Goal: Contribute content: Contribute content

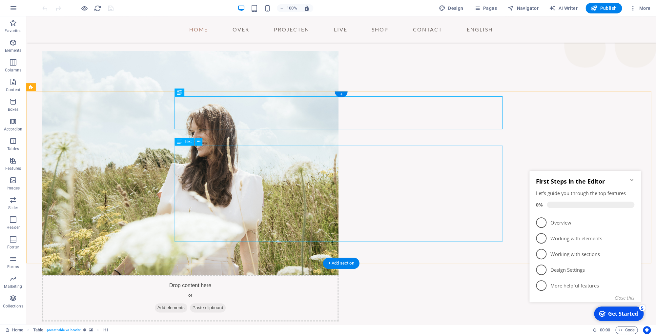
scroll to position [279, 0]
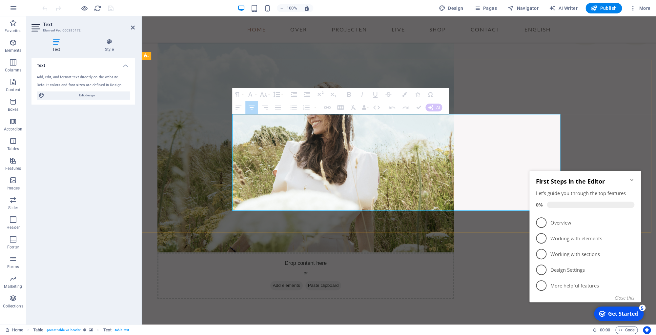
drag, startPoint x: 237, startPoint y: 122, endPoint x: 520, endPoint y: 122, distance: 283.3
drag, startPoint x: 491, startPoint y: 121, endPoint x: 247, endPoint y: 113, distance: 244.4
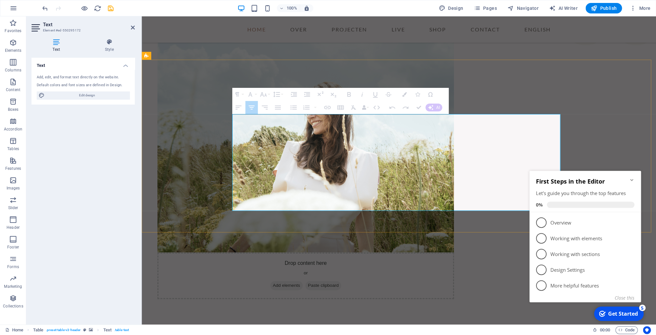
drag, startPoint x: 483, startPoint y: 120, endPoint x: 266, endPoint y: 122, distance: 217.0
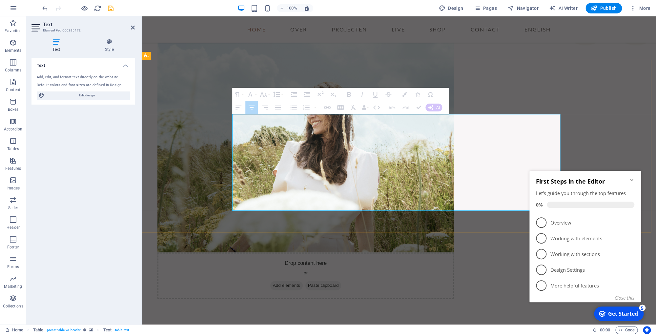
drag, startPoint x: 251, startPoint y: 121, endPoint x: 534, endPoint y: 121, distance: 283.6
click at [255, 99] on button "Column" at bounding box center [251, 98] width 12 height 13
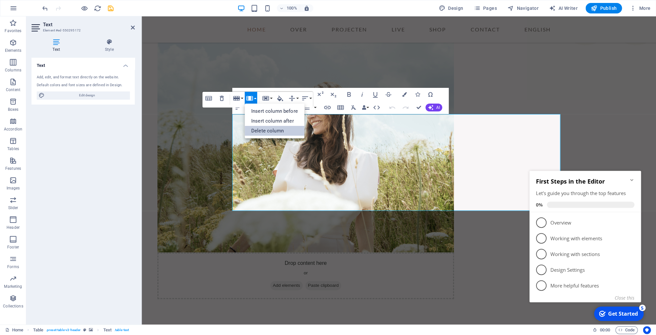
drag, startPoint x: 272, startPoint y: 133, endPoint x: 130, endPoint y: 116, distance: 142.9
click at [272, 133] on link "Delete column" at bounding box center [275, 131] width 60 height 10
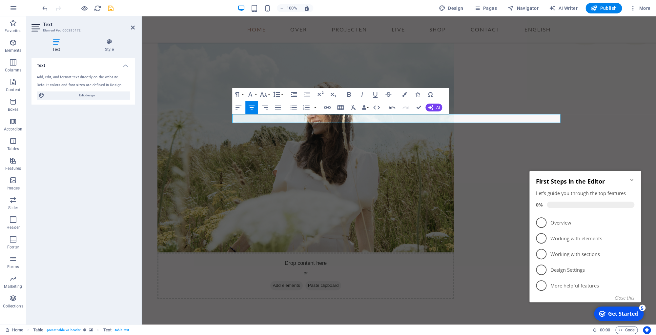
click at [393, 109] on icon "button" at bounding box center [392, 108] width 8 height 8
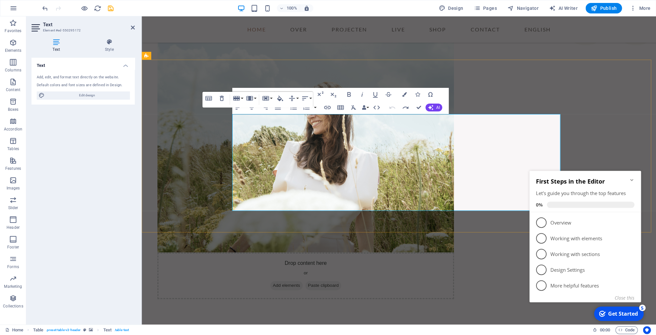
drag, startPoint x: 271, startPoint y: 122, endPoint x: 481, endPoint y: 122, distance: 210.2
drag, startPoint x: 259, startPoint y: 123, endPoint x: 463, endPoint y: 121, distance: 203.9
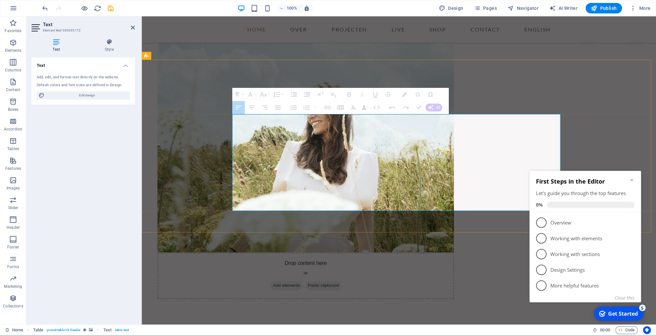
click at [256, 100] on button "Column" at bounding box center [251, 98] width 12 height 13
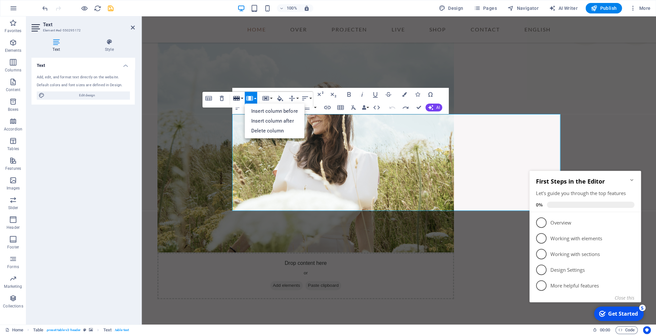
click at [241, 100] on button "Row" at bounding box center [237, 98] width 12 height 13
click at [251, 132] on link "Delete row" at bounding box center [256, 131] width 50 height 10
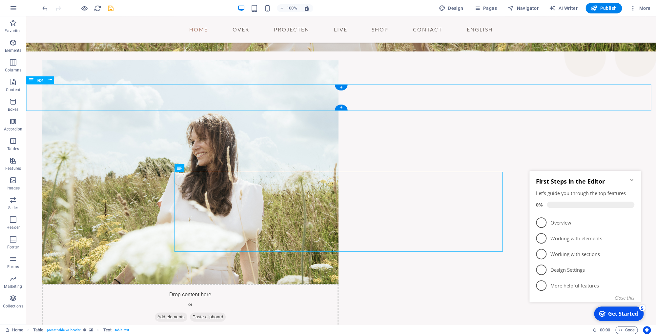
scroll to position [222, 0]
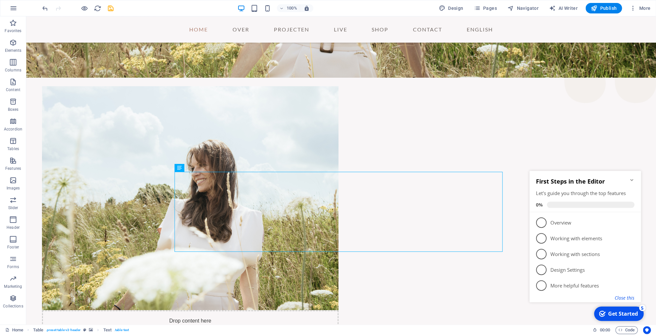
click at [634, 299] on button "Close this" at bounding box center [624, 298] width 20 height 6
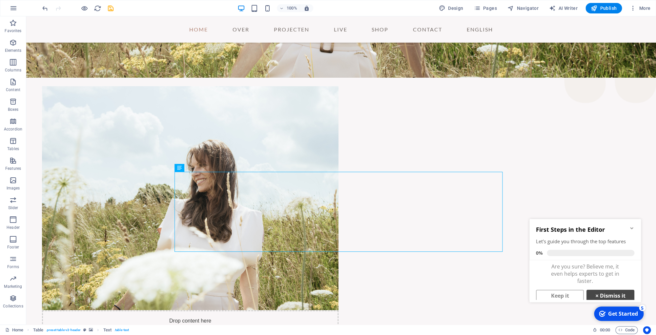
click at [606, 296] on link "× Dismiss it" at bounding box center [610, 296] width 48 height 12
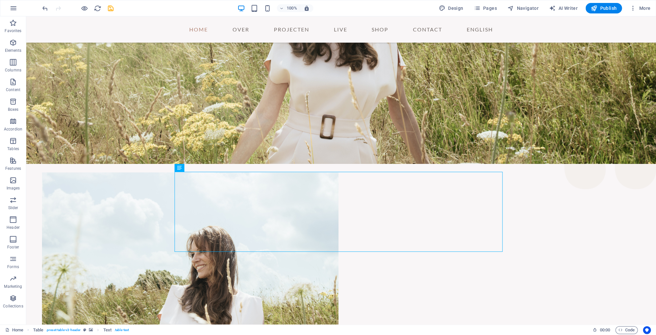
scroll to position [75, 0]
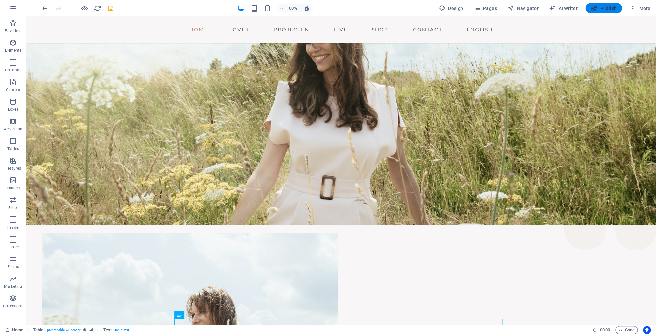
click at [603, 8] on span "Publish" at bounding box center [603, 8] width 26 height 7
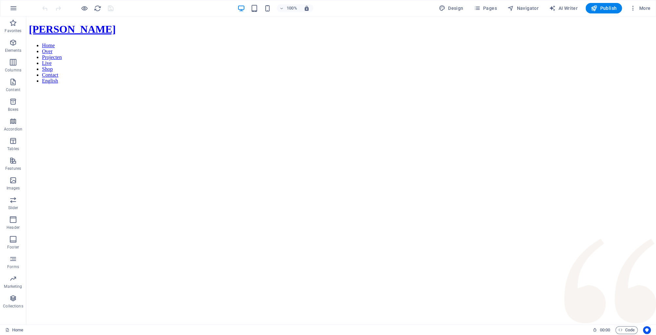
scroll to position [190, 0]
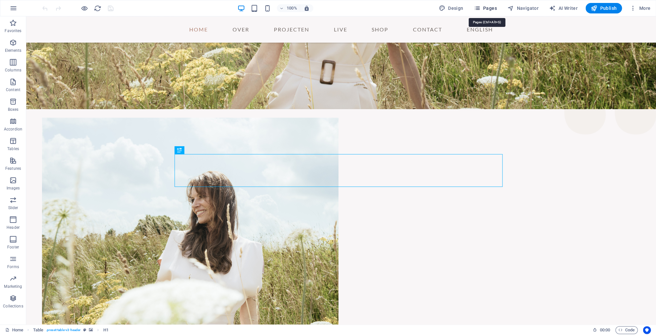
click at [496, 10] on span "Pages" at bounding box center [484, 8] width 23 height 7
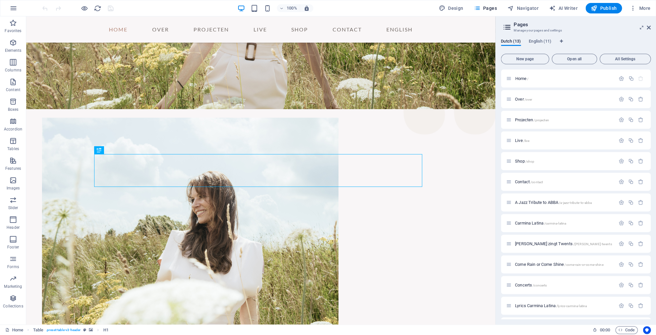
click at [538, 38] on div "Dutch (13) English (11) New page Open all All Settings Home / Over /over Projec…" at bounding box center [575, 178] width 160 height 291
click at [538, 39] on div "Dutch (13) English (11) New page Open all All Settings Home / Over /over Projec…" at bounding box center [575, 178] width 160 height 291
click at [538, 40] on span "English (11)" at bounding box center [540, 41] width 23 height 9
click at [521, 78] on span "Home /" at bounding box center [521, 78] width 13 height 5
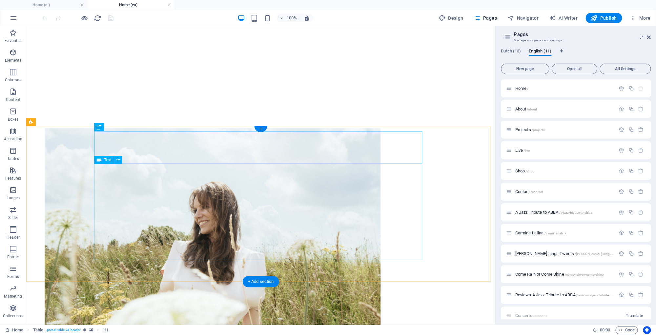
scroll to position [229, 0]
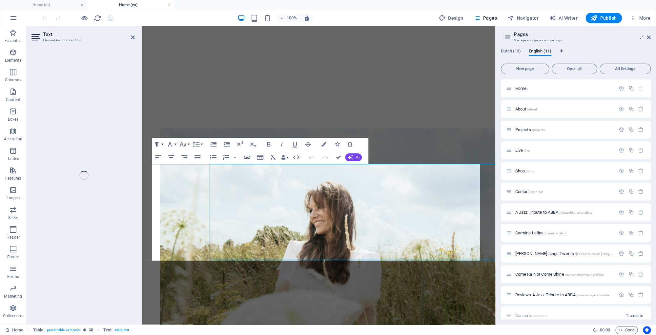
scroll to position [255, 0]
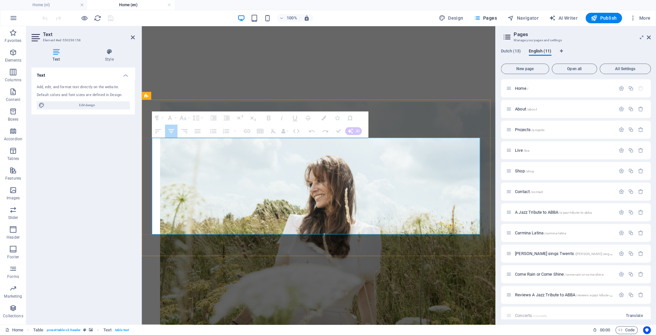
drag, startPoint x: 401, startPoint y: 147, endPoint x: 181, endPoint y: 146, distance: 219.7
click at [185, 122] on button "Row" at bounding box center [180, 122] width 12 height 13
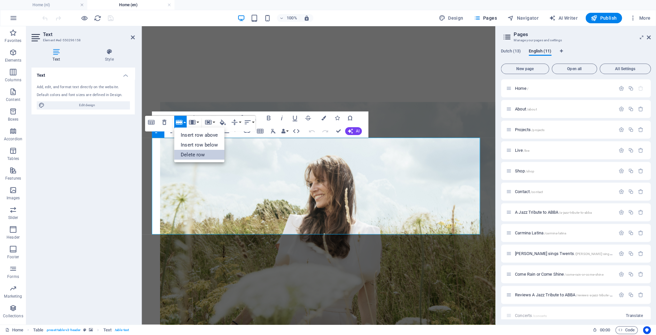
click at [198, 152] on link "Delete row" at bounding box center [199, 155] width 50 height 10
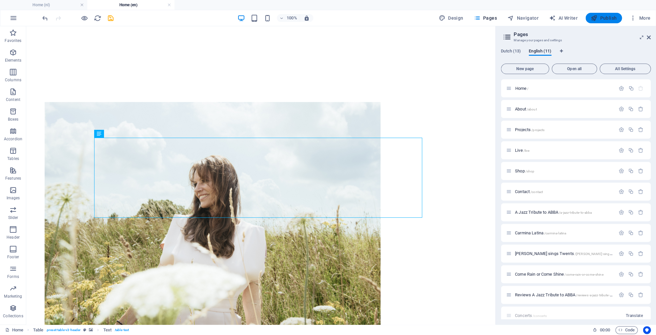
click at [608, 17] on span "Publish" at bounding box center [603, 18] width 26 height 7
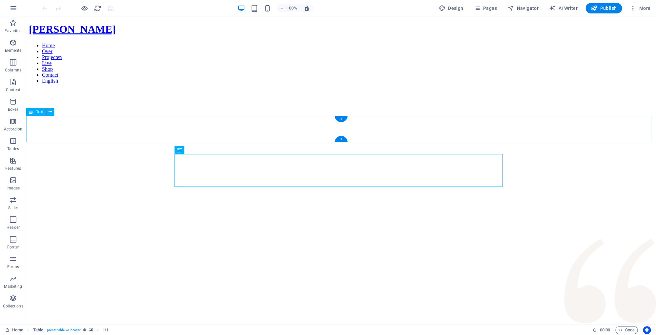
scroll to position [190, 0]
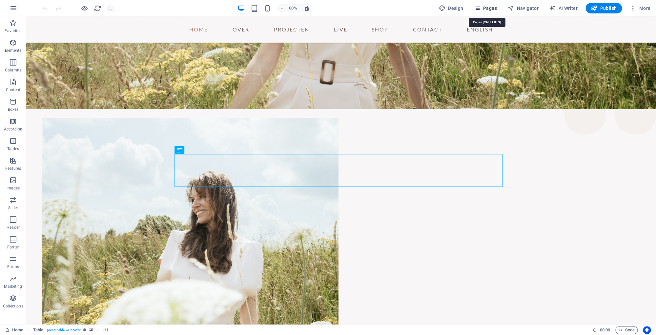
click at [496, 10] on span "Pages" at bounding box center [484, 8] width 23 height 7
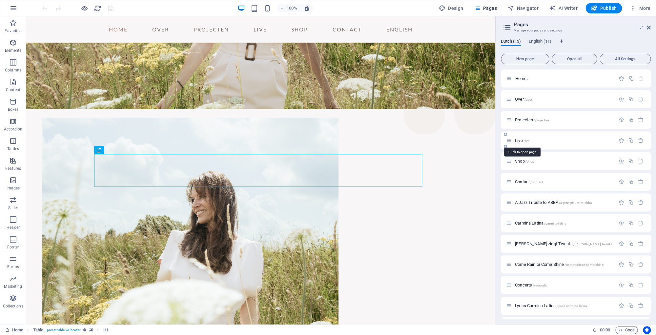
click at [519, 142] on span "Live /live" at bounding box center [522, 140] width 14 height 5
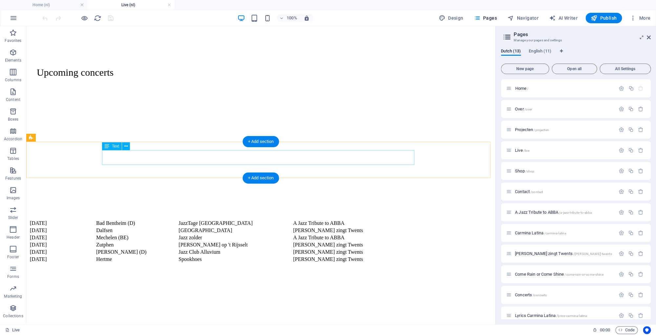
scroll to position [63, 0]
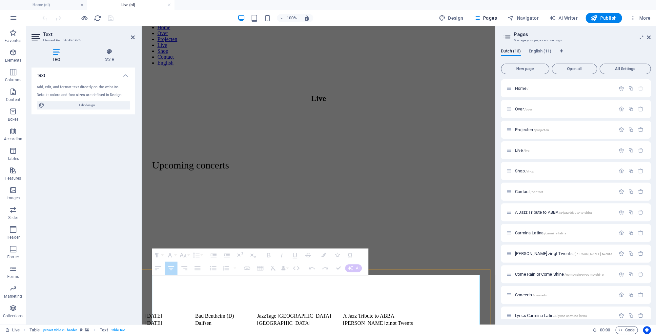
drag, startPoint x: 346, startPoint y: 287, endPoint x: 187, endPoint y: 287, distance: 158.7
drag, startPoint x: 182, startPoint y: 284, endPoint x: 414, endPoint y: 284, distance: 232.8
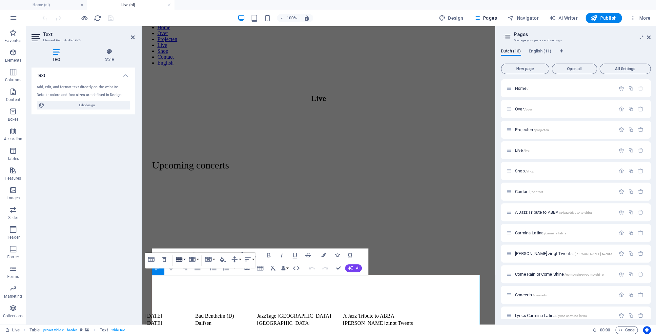
click at [184, 259] on button "Row" at bounding box center [180, 259] width 12 height 13
click at [198, 273] on link "Insert row above" at bounding box center [199, 272] width 50 height 10
click at [186, 285] on div "Table Header Remove Table Row Insert row above Insert row below Delete row Colu…" at bounding box center [200, 277] width 110 height 16
click at [221, 285] on div "Table Header Remove Table Row Insert row above Insert row below Delete row Colu…" at bounding box center [200, 277] width 110 height 16
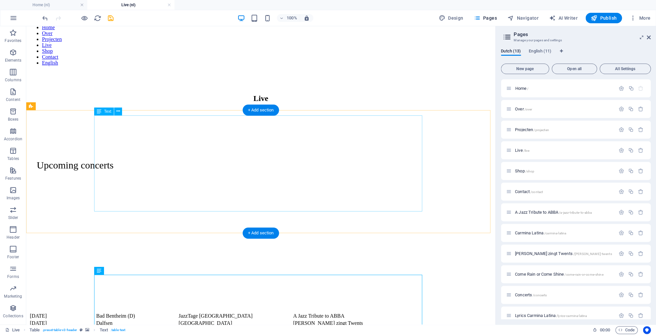
click at [342, 312] on div "[DATE] [GEOGRAPHIC_DATA] (D) JazzTage [GEOGRAPHIC_DATA] A Jazz Tribute to ABBA …" at bounding box center [261, 334] width 464 height 44
click at [114, 312] on div "[DATE] [GEOGRAPHIC_DATA] (D) JazzTage [GEOGRAPHIC_DATA] A Jazz Tribute to ABBA …" at bounding box center [261, 334] width 464 height 44
click at [113, 312] on div "[DATE] [GEOGRAPHIC_DATA] (D) JazzTage [GEOGRAPHIC_DATA] A Jazz Tribute to ABBA …" at bounding box center [261, 334] width 464 height 44
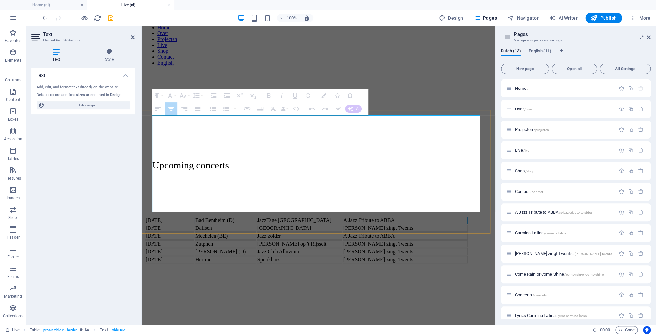
drag, startPoint x: 169, startPoint y: 126, endPoint x: 410, endPoint y: 126, distance: 242.0
click at [410, 217] on tr "[DATE] [GEOGRAPHIC_DATA] (D) JazzTage [GEOGRAPHIC_DATA] A Jazz Tribute to ABBA" at bounding box center [306, 220] width 323 height 7
click at [185, 105] on button "Row" at bounding box center [180, 103] width 12 height 13
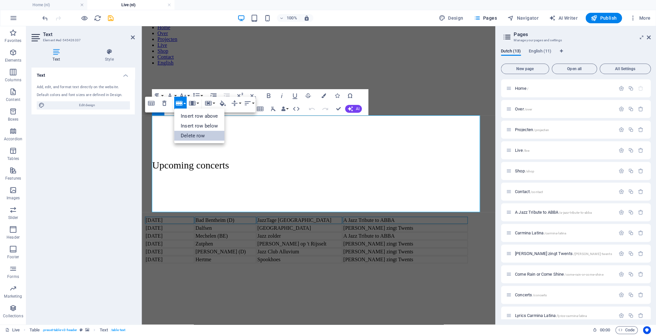
click at [195, 135] on link "Delete row" at bounding box center [199, 136] width 50 height 10
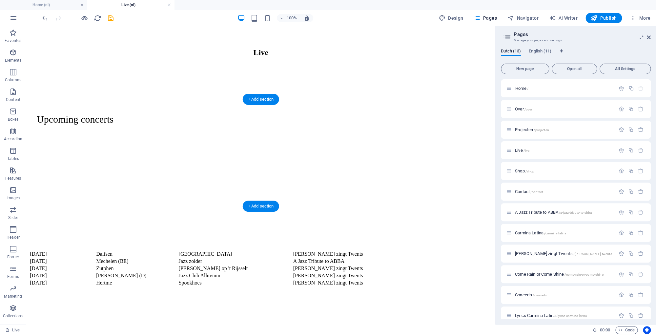
scroll to position [96, 0]
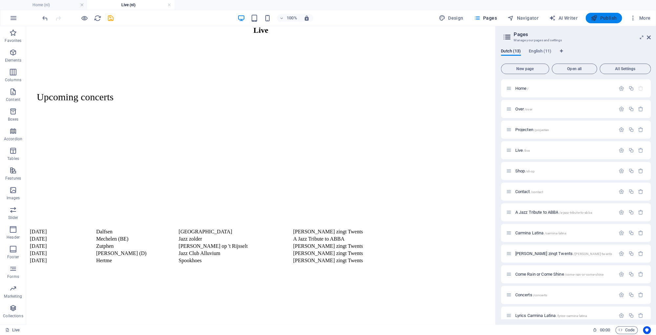
click at [605, 19] on span "Publish" at bounding box center [603, 18] width 26 height 7
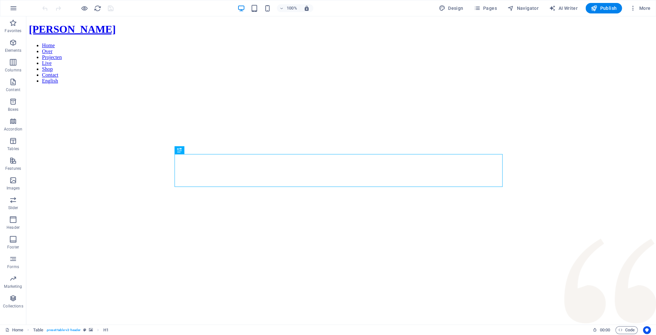
scroll to position [190, 0]
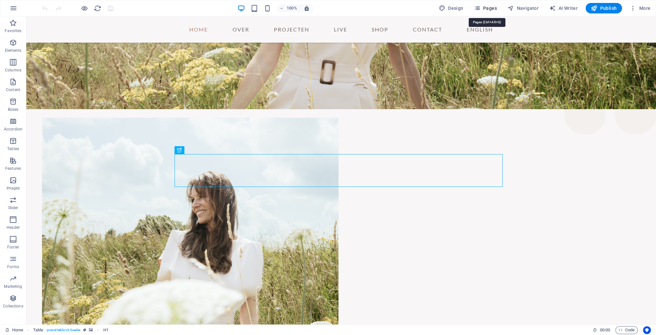
click at [496, 10] on span "Pages" at bounding box center [484, 8] width 23 height 7
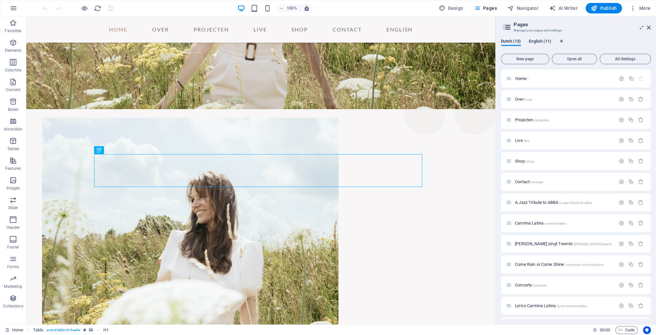
click at [539, 41] on span "English (11)" at bounding box center [540, 41] width 23 height 9
click at [520, 142] on span "Live /live" at bounding box center [522, 140] width 14 height 5
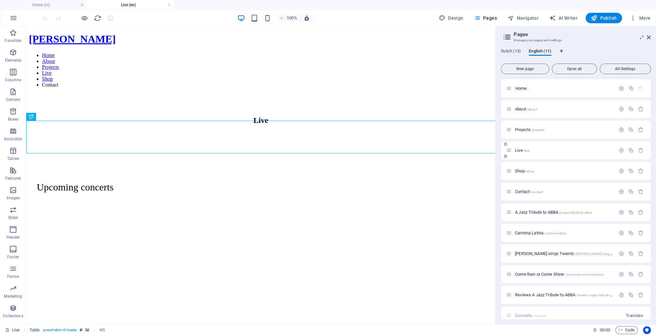
scroll to position [0, 0]
click at [53, 211] on figure at bounding box center [261, 211] width 464 height 0
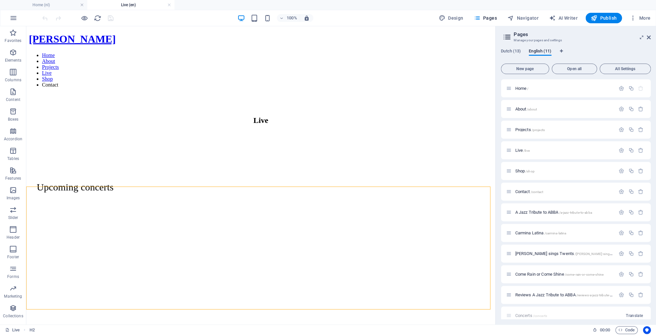
click at [53, 211] on figure at bounding box center [261, 211] width 464 height 0
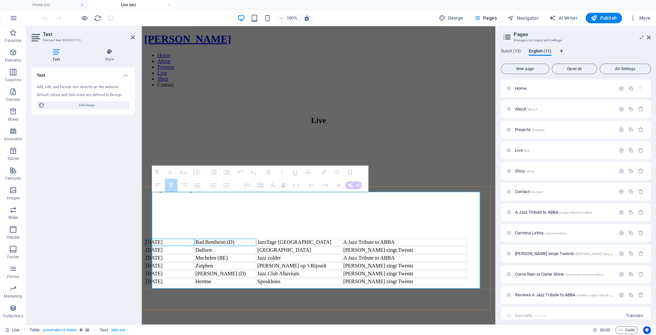
drag, startPoint x: 158, startPoint y: 201, endPoint x: 242, endPoint y: 200, distance: 83.9
click at [242, 239] on tr "[DATE] [GEOGRAPHIC_DATA] (D) JazzTage [GEOGRAPHIC_DATA] A Jazz Tribute to ABBA" at bounding box center [306, 242] width 323 height 7
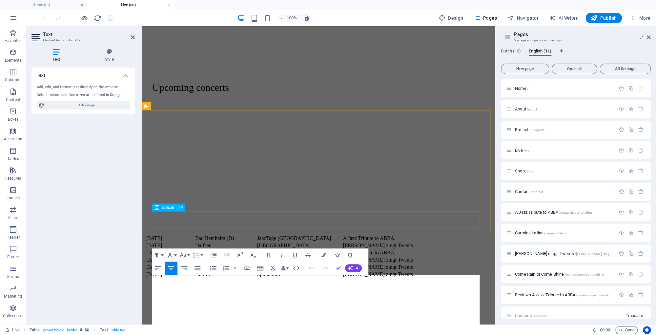
scroll to position [28, 0]
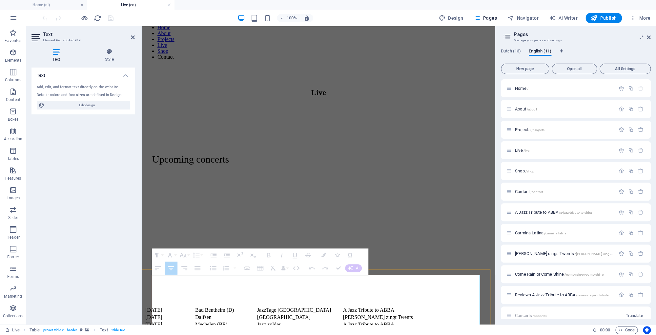
drag, startPoint x: 161, startPoint y: 286, endPoint x: 397, endPoint y: 283, distance: 235.7
click at [186, 260] on button "Row" at bounding box center [180, 259] width 12 height 13
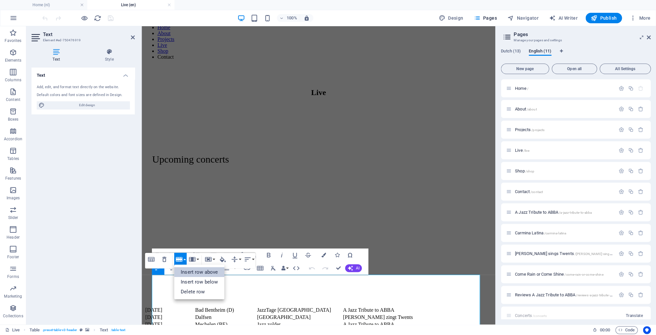
click at [197, 274] on link "Insert row above" at bounding box center [199, 272] width 50 height 10
click at [182, 285] on div "Table Header Remove Table Row Insert row above Insert row below Delete row Colu…" at bounding box center [200, 277] width 110 height 16
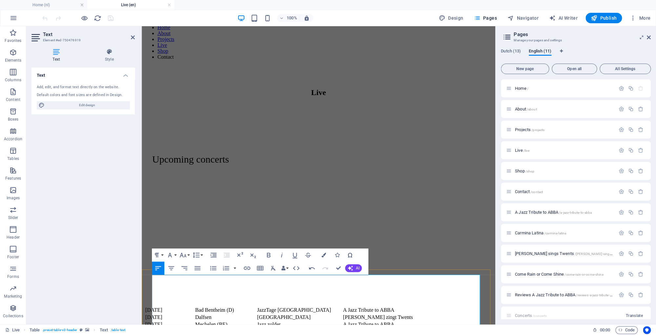
click at [375, 306] on div "[DATE] [GEOGRAPHIC_DATA] (D) JazzTage [GEOGRAPHIC_DATA] A Jazz Tribute to ABBA …" at bounding box center [318, 328] width 348 height 44
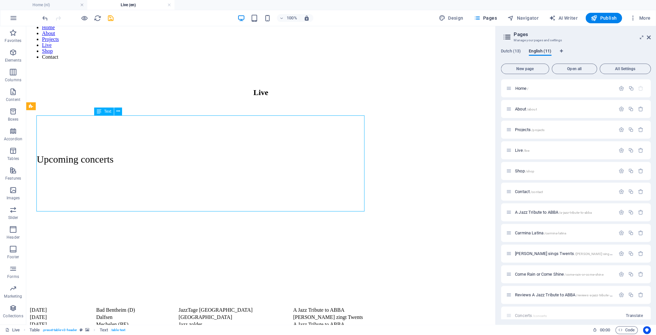
click at [375, 306] on div "[DATE] [GEOGRAPHIC_DATA] (D) JazzTage [GEOGRAPHIC_DATA] A Jazz Tribute to ABBA …" at bounding box center [261, 328] width 464 height 44
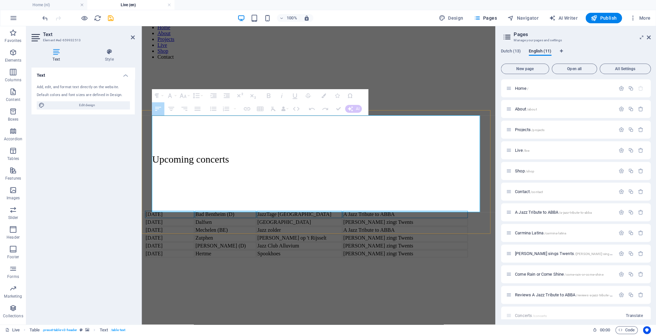
drag, startPoint x: 395, startPoint y: 123, endPoint x: 175, endPoint y: 123, distance: 220.0
click at [175, 211] on tr "[DATE] [GEOGRAPHIC_DATA] (D) JazzTage [GEOGRAPHIC_DATA] A Jazz Tribute to ABBA" at bounding box center [306, 214] width 323 height 7
click at [185, 103] on button "Row" at bounding box center [180, 103] width 12 height 13
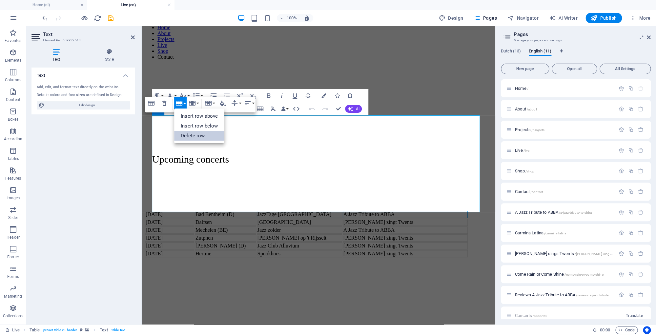
click at [194, 137] on link "Delete row" at bounding box center [199, 136] width 50 height 10
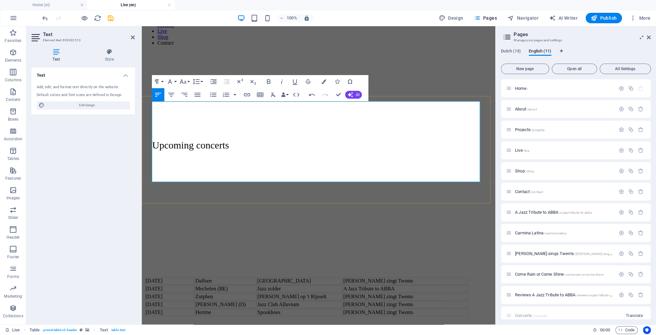
scroll to position [80, 0]
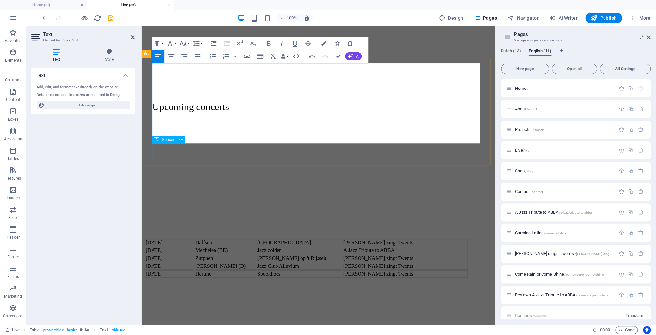
click at [454, 131] on figure at bounding box center [318, 131] width 348 height 0
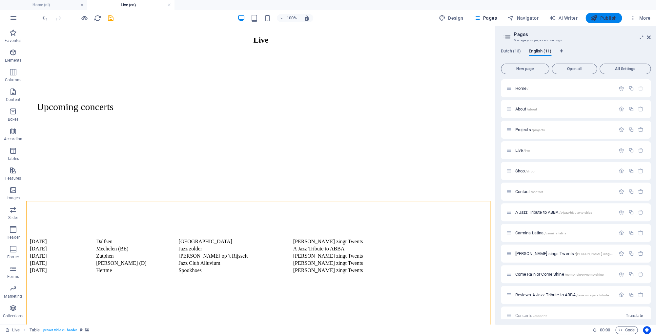
click at [598, 17] on span "Publish" at bounding box center [603, 18] width 26 height 7
